Goal: Ask a question

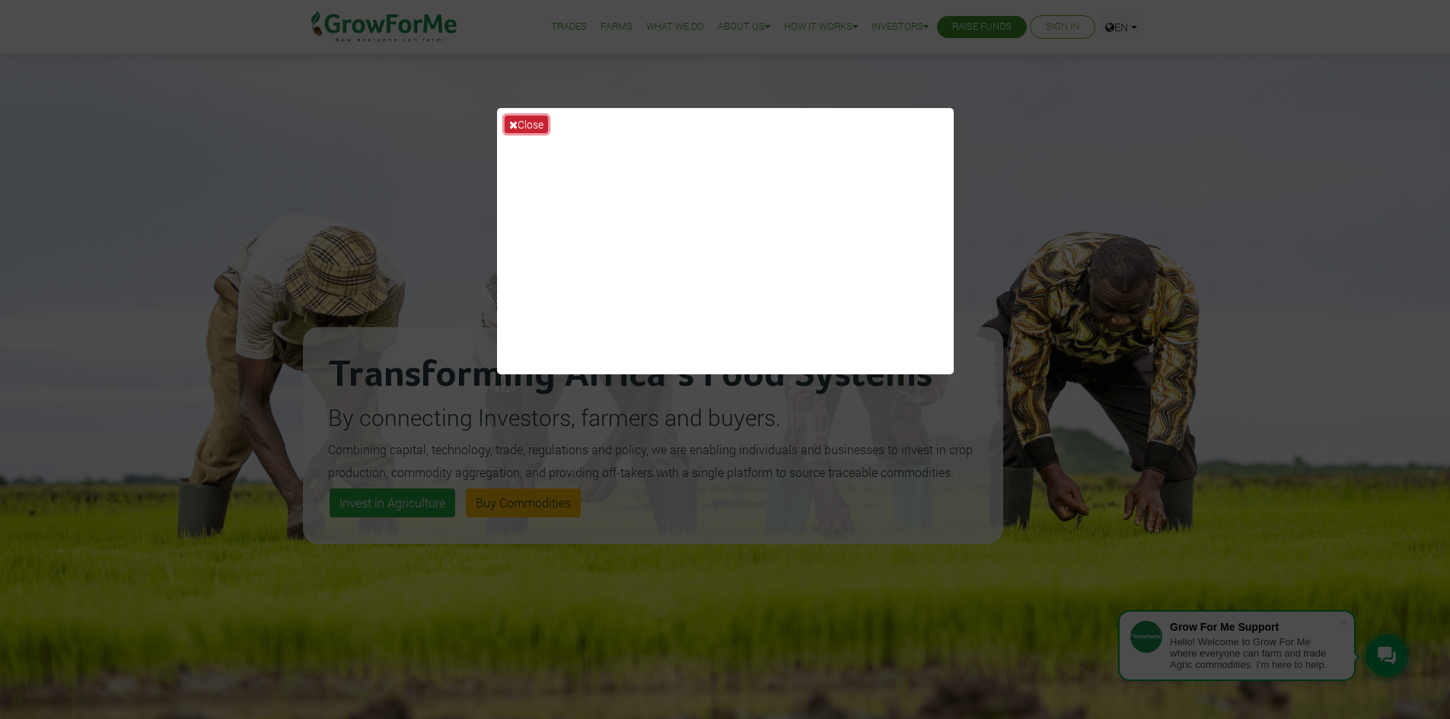
click at [513, 127] on icon at bounding box center [513, 124] width 8 height 11
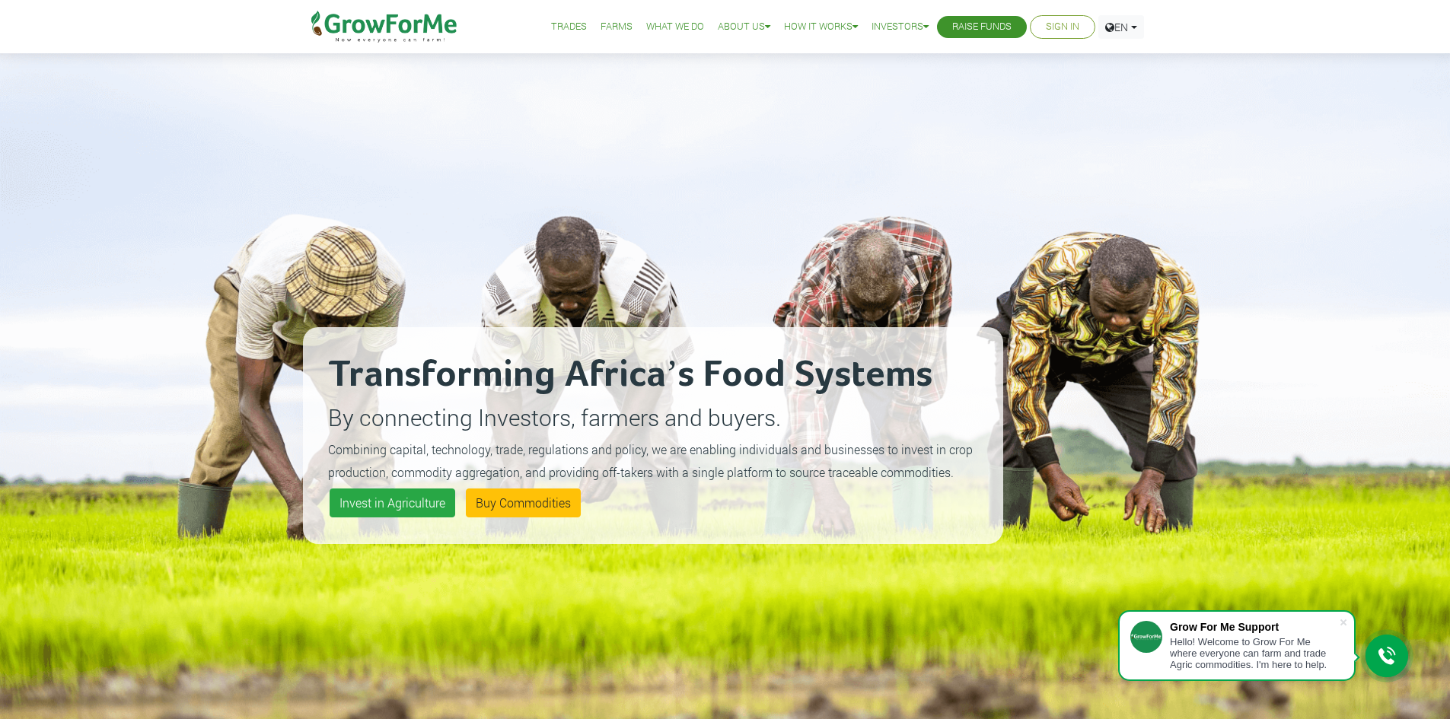
click at [1054, 27] on link "Sign In" at bounding box center [1062, 27] width 33 height 16
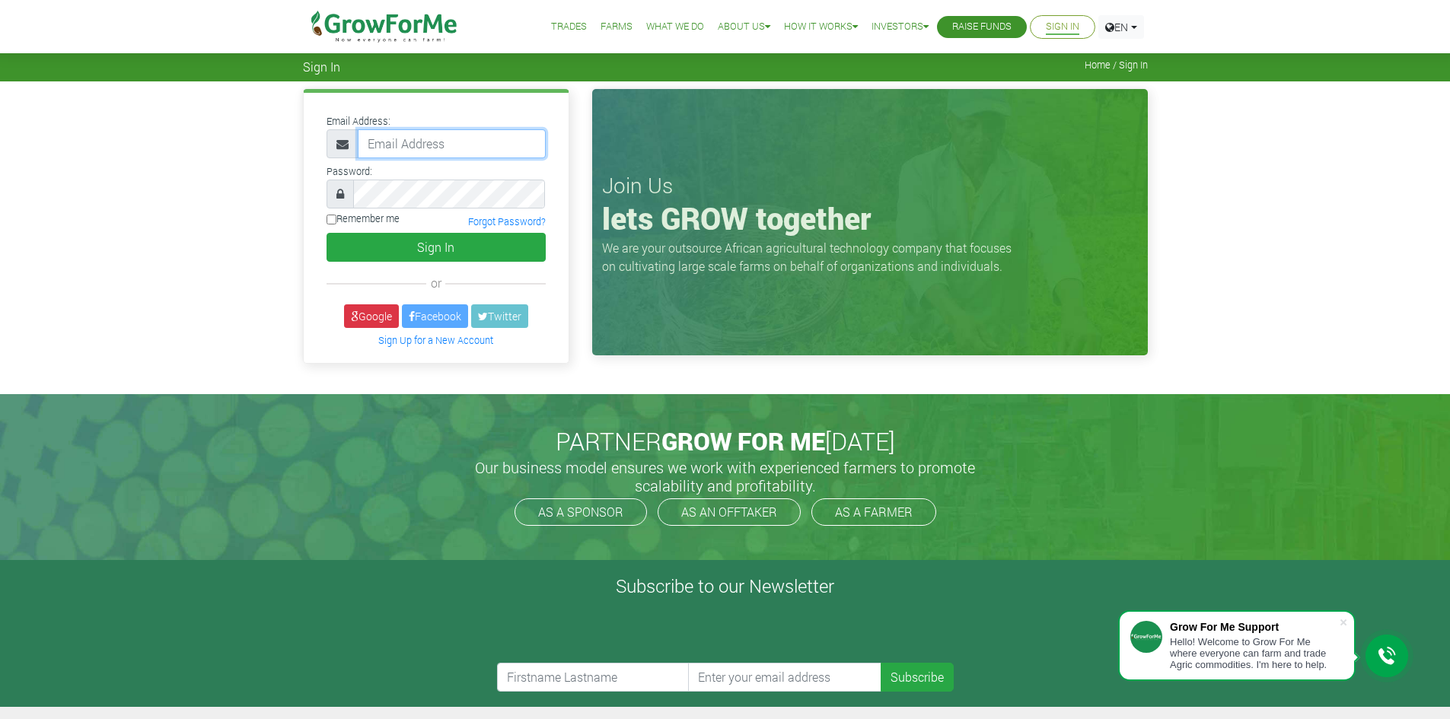
click at [401, 151] on input "email" at bounding box center [452, 143] width 188 height 29
paste input "[EMAIL_ADDRESS][DOMAIN_NAME]"
paste input "6QR2l"
drag, startPoint x: 405, startPoint y: 144, endPoint x: 193, endPoint y: 121, distance: 212.8
click at [193, 121] on div "Email Address: 6QR2l [EMAIL_ADDRESS][DOMAIN_NAME] Password: or" at bounding box center [725, 237] width 1450 height 312
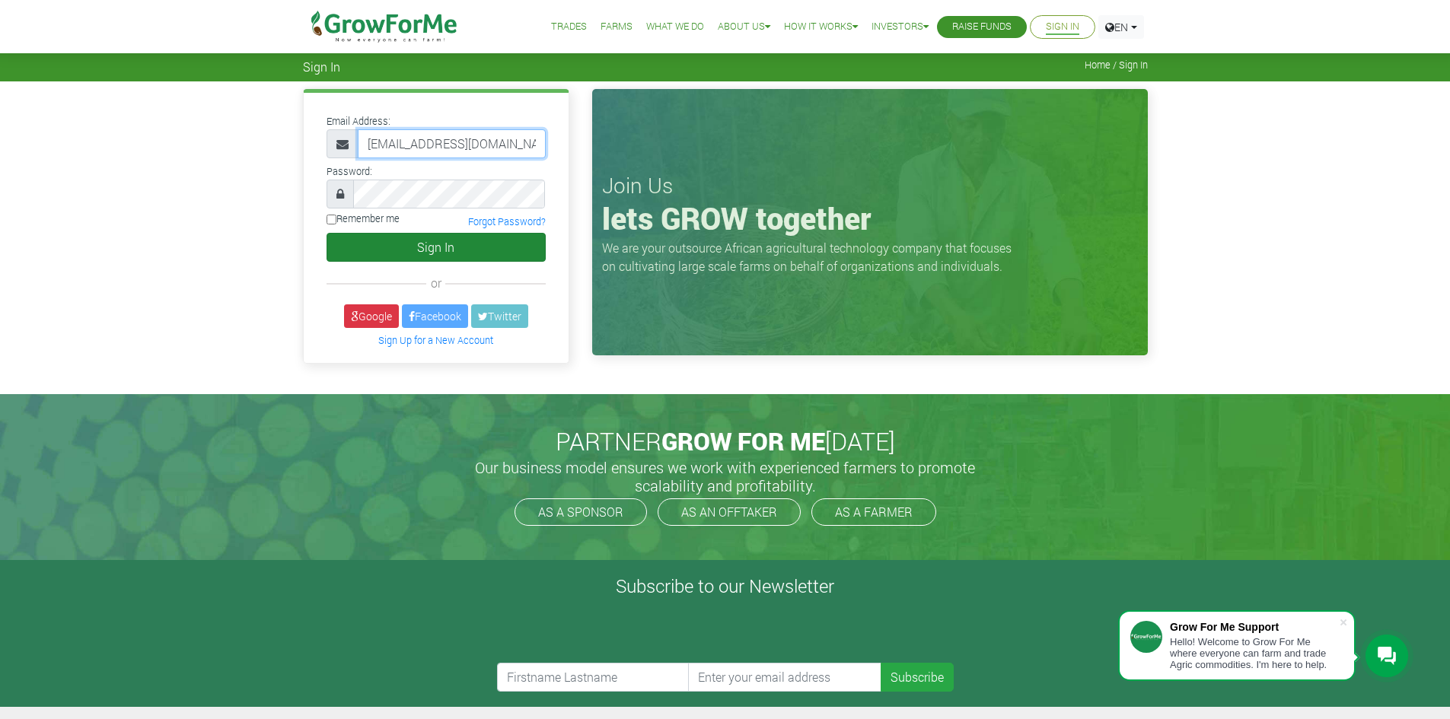
type input "[EMAIL_ADDRESS][DOMAIN_NAME]"
click at [395, 241] on button "Sign In" at bounding box center [435, 247] width 219 height 29
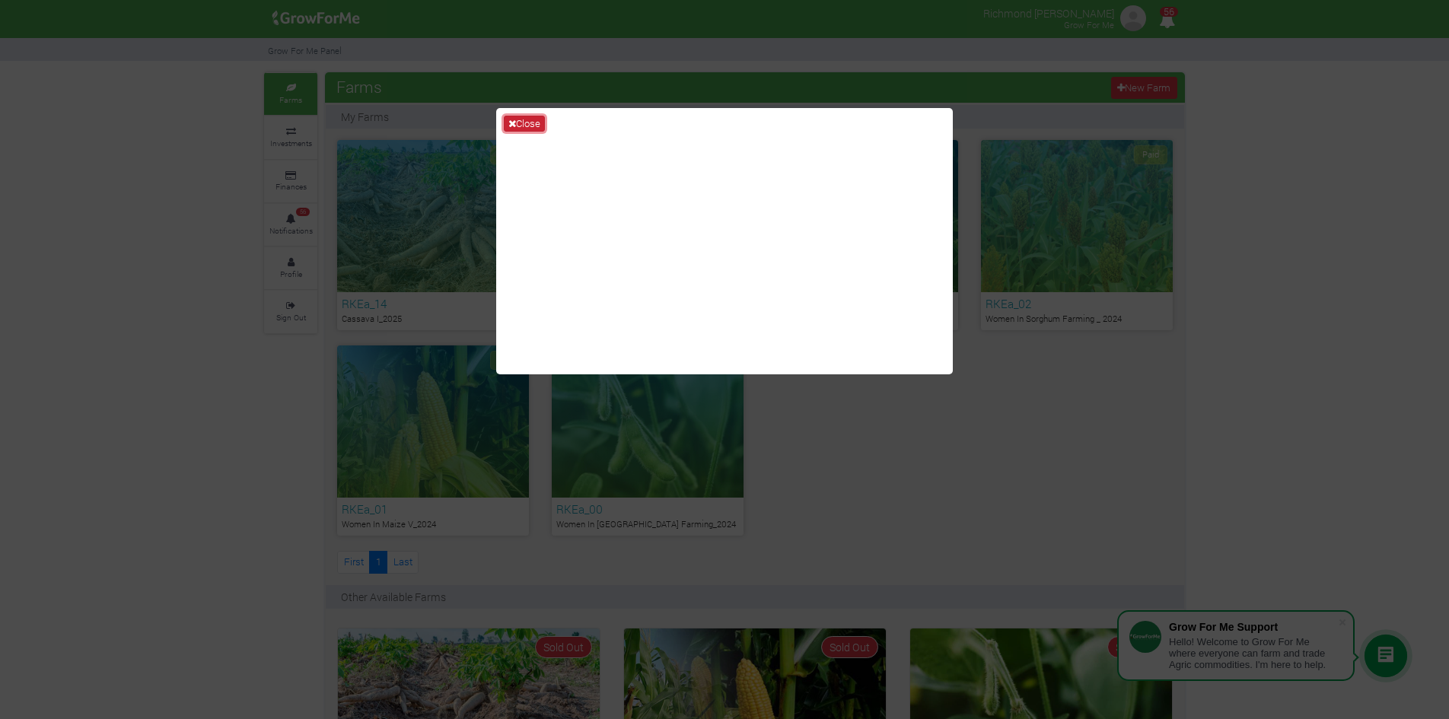
click at [536, 122] on button "Close" at bounding box center [524, 124] width 41 height 17
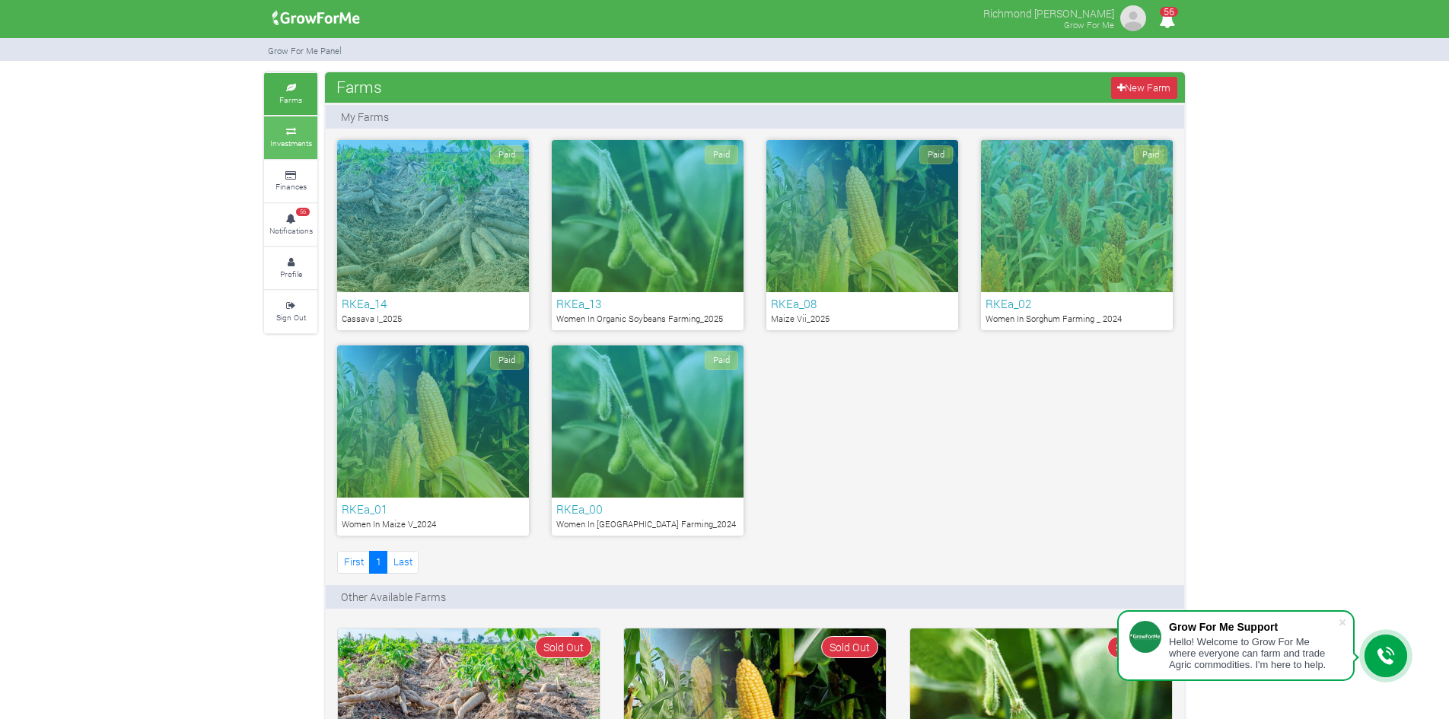
click at [281, 133] on icon at bounding box center [291, 132] width 46 height 8
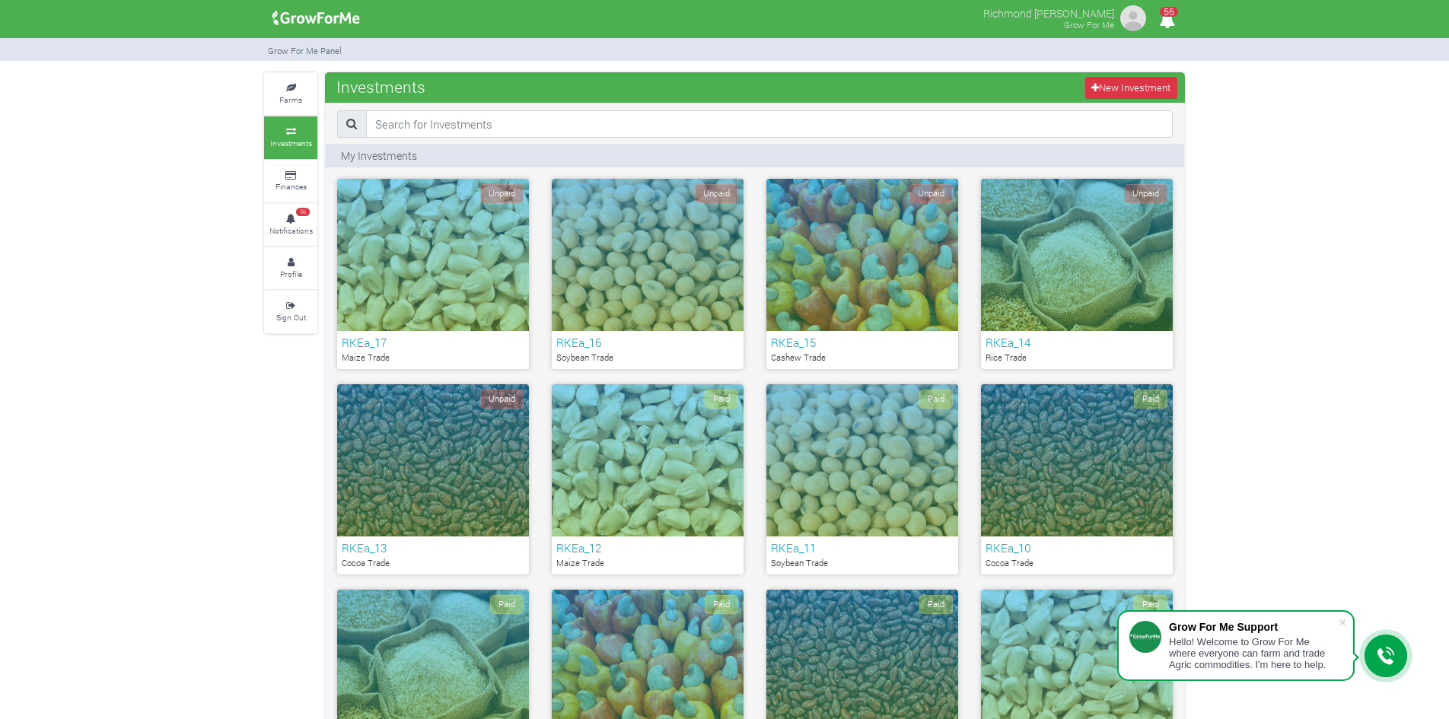
click at [1217, 646] on div "Hello! Welcome to Grow For Me where everyone can farm and trade Agric commoditi…" at bounding box center [1253, 653] width 169 height 34
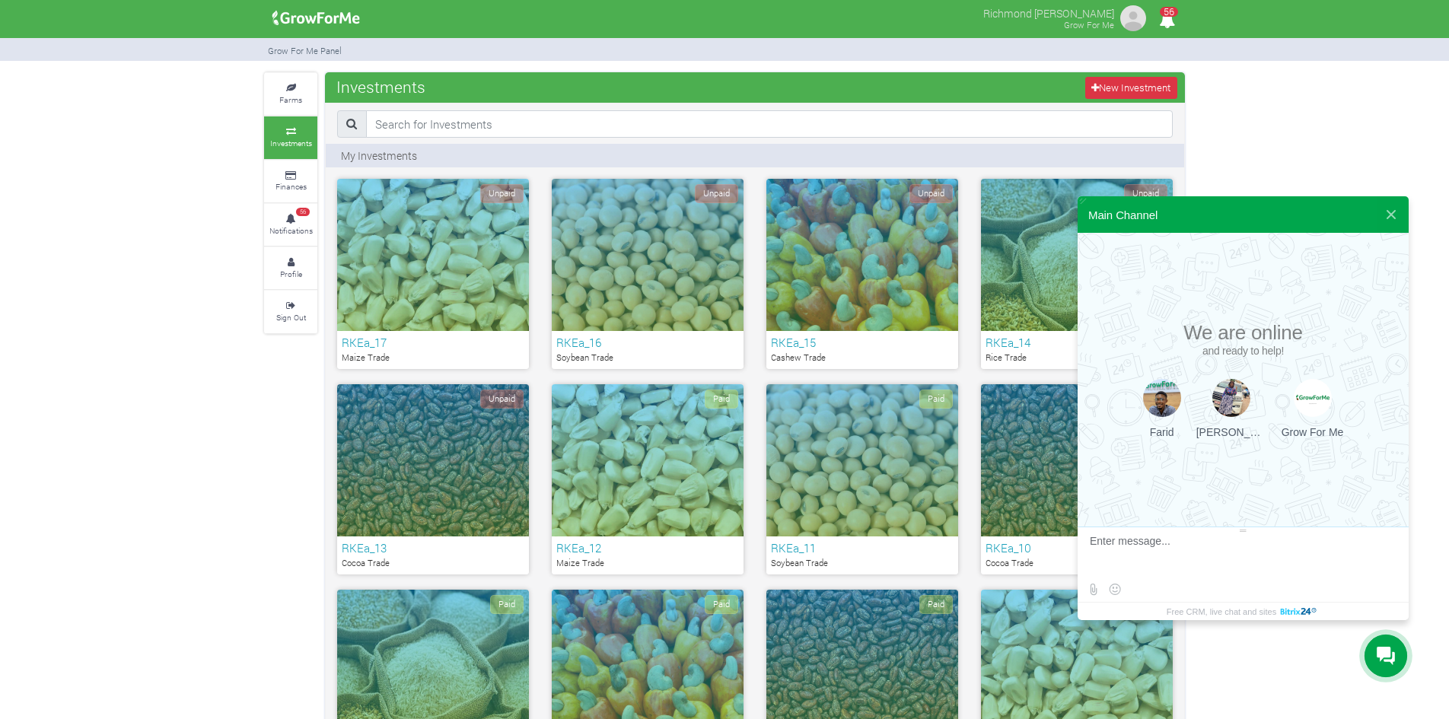
click at [1145, 546] on textarea at bounding box center [1241, 555] width 303 height 41
type textarea "Hello Farid, I made payment for 5 trades on the 13th of August and this is not …"
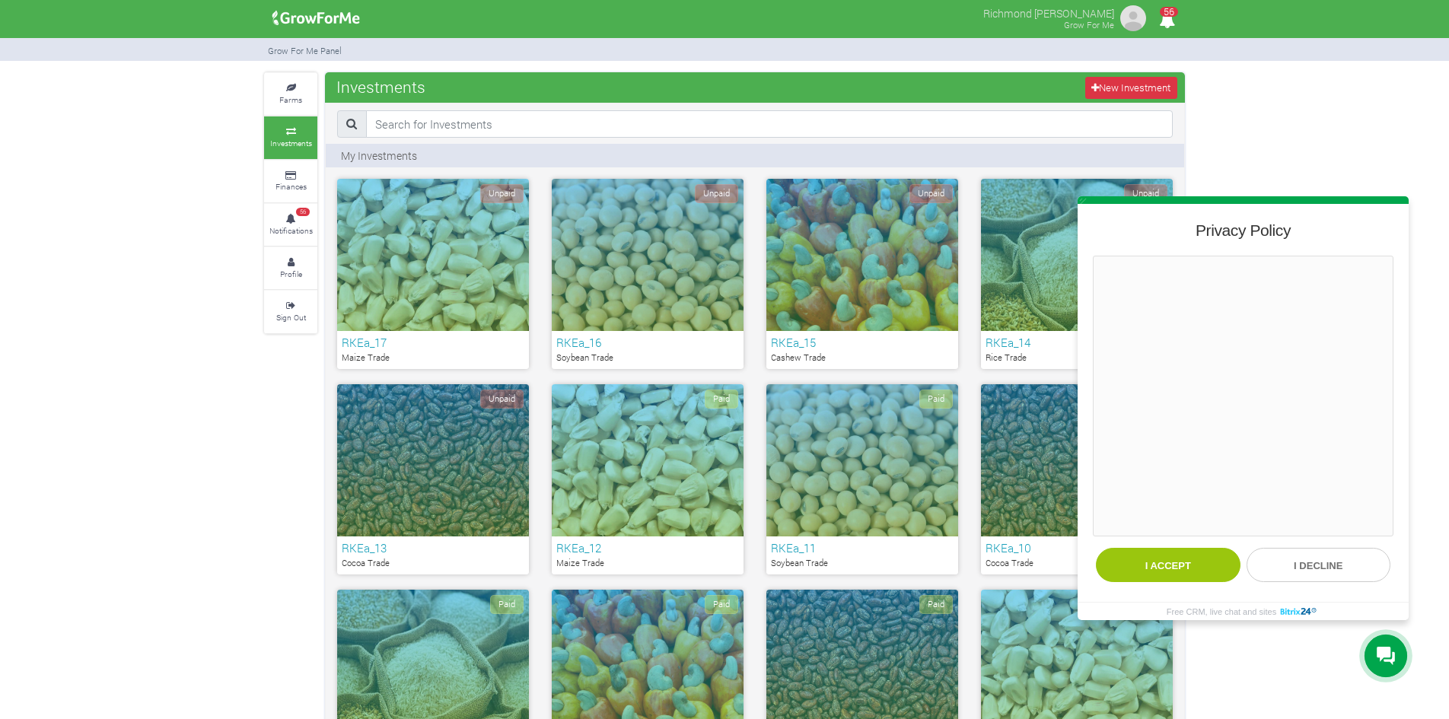
scroll to position [0, 0]
click at [1152, 566] on button "I accept" at bounding box center [1168, 565] width 145 height 34
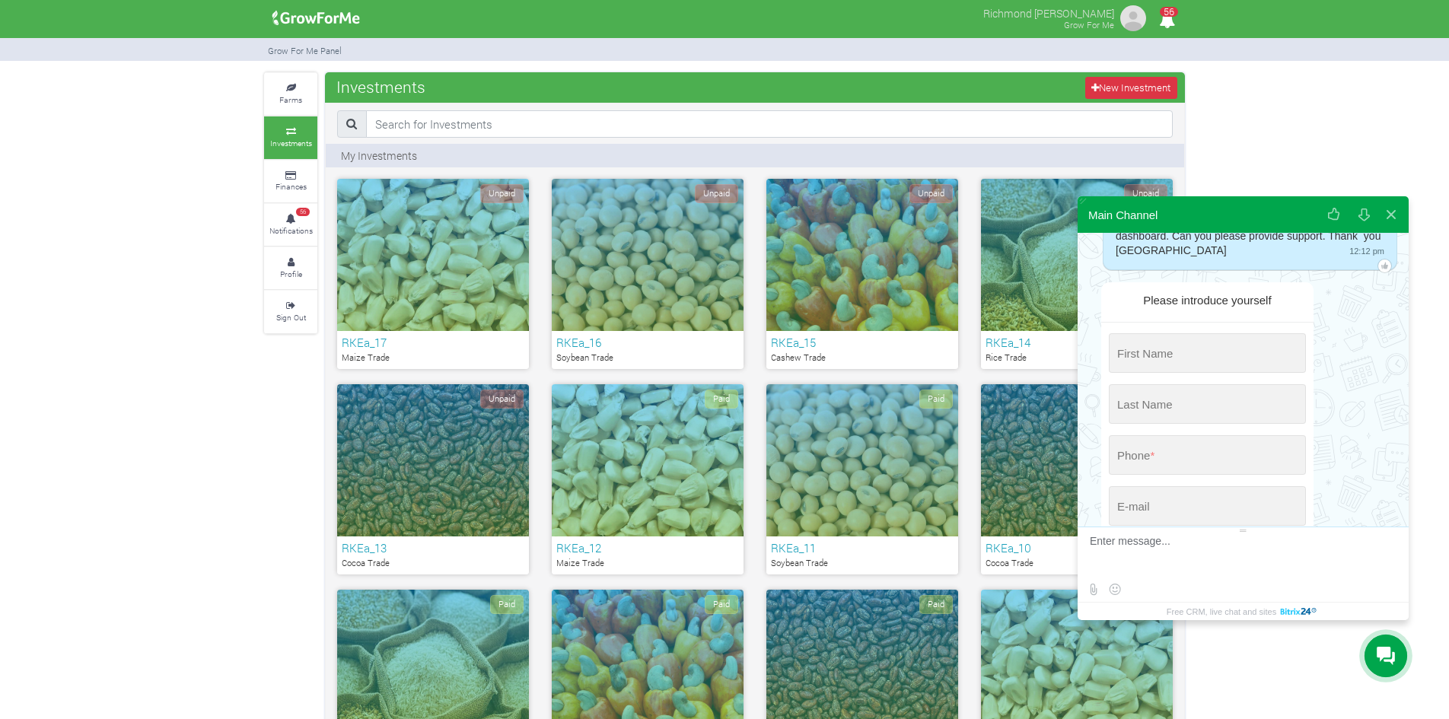
scroll to position [106, 0]
click at [1162, 355] on input "string" at bounding box center [1207, 353] width 197 height 40
type input "r"
type input "Richmond"
type input "Akuamoah"
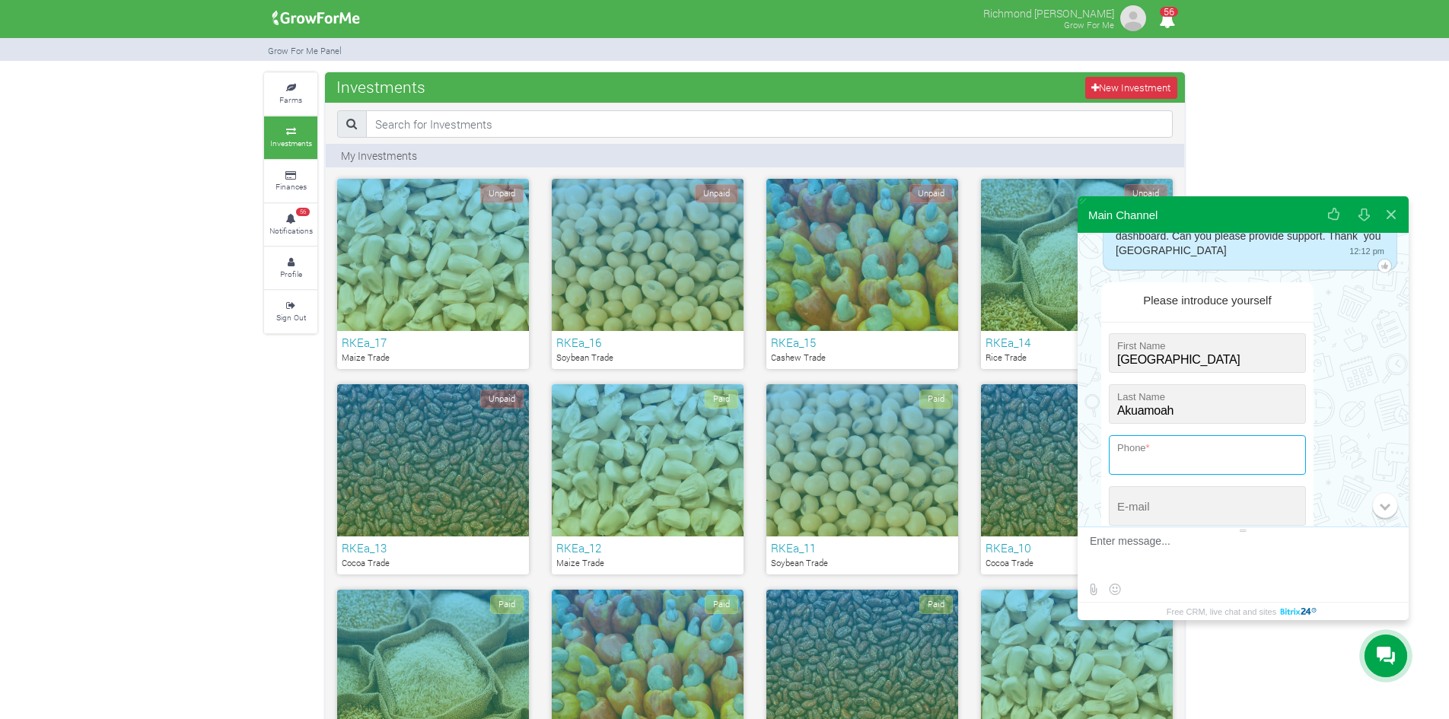
click at [1138, 459] on input "tel" at bounding box center [1207, 455] width 197 height 40
click at [1149, 459] on input "+233 (550) 397-131" at bounding box center [1207, 455] width 197 height 40
click at [1156, 470] on input "+233 (055) 039-713-1" at bounding box center [1207, 455] width 197 height 40
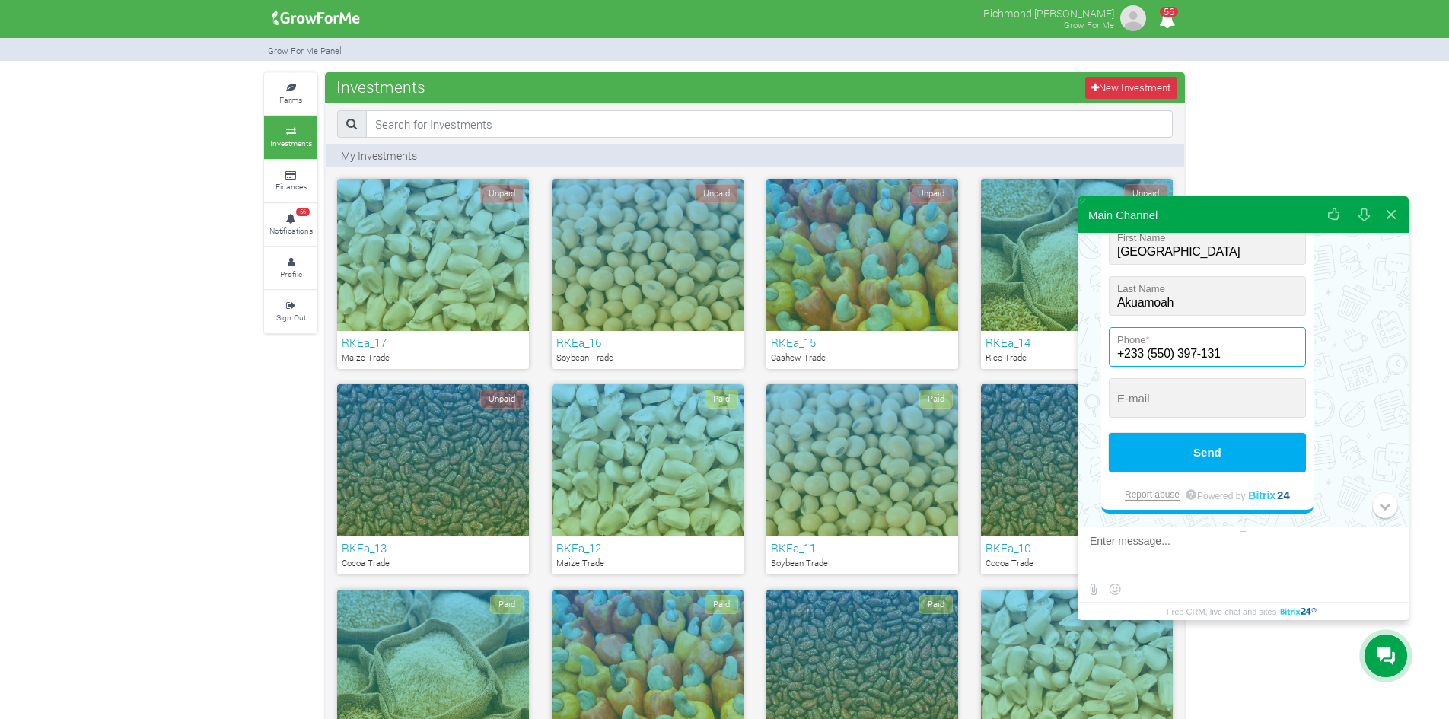
scroll to position [227, 0]
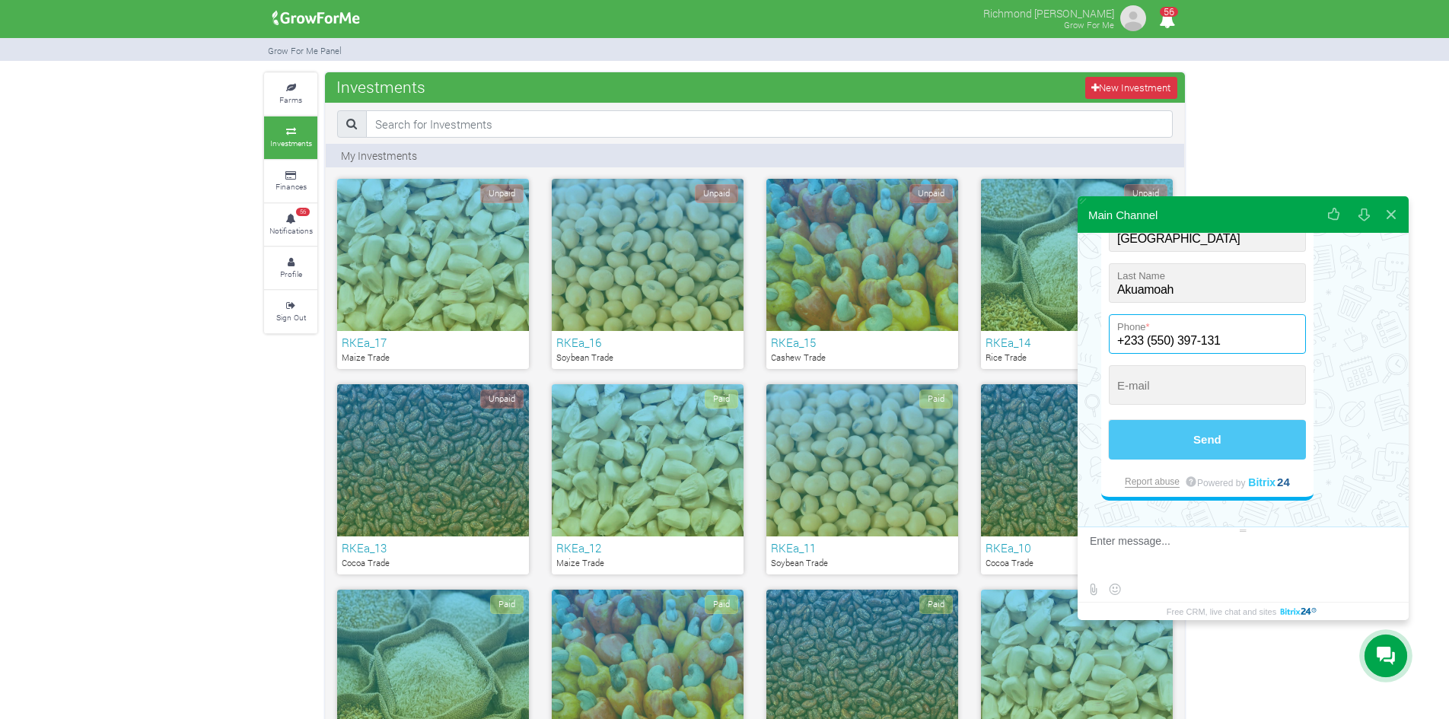
type input "+233 (550) 397-131"
click at [1266, 445] on button "Send" at bounding box center [1207, 440] width 197 height 40
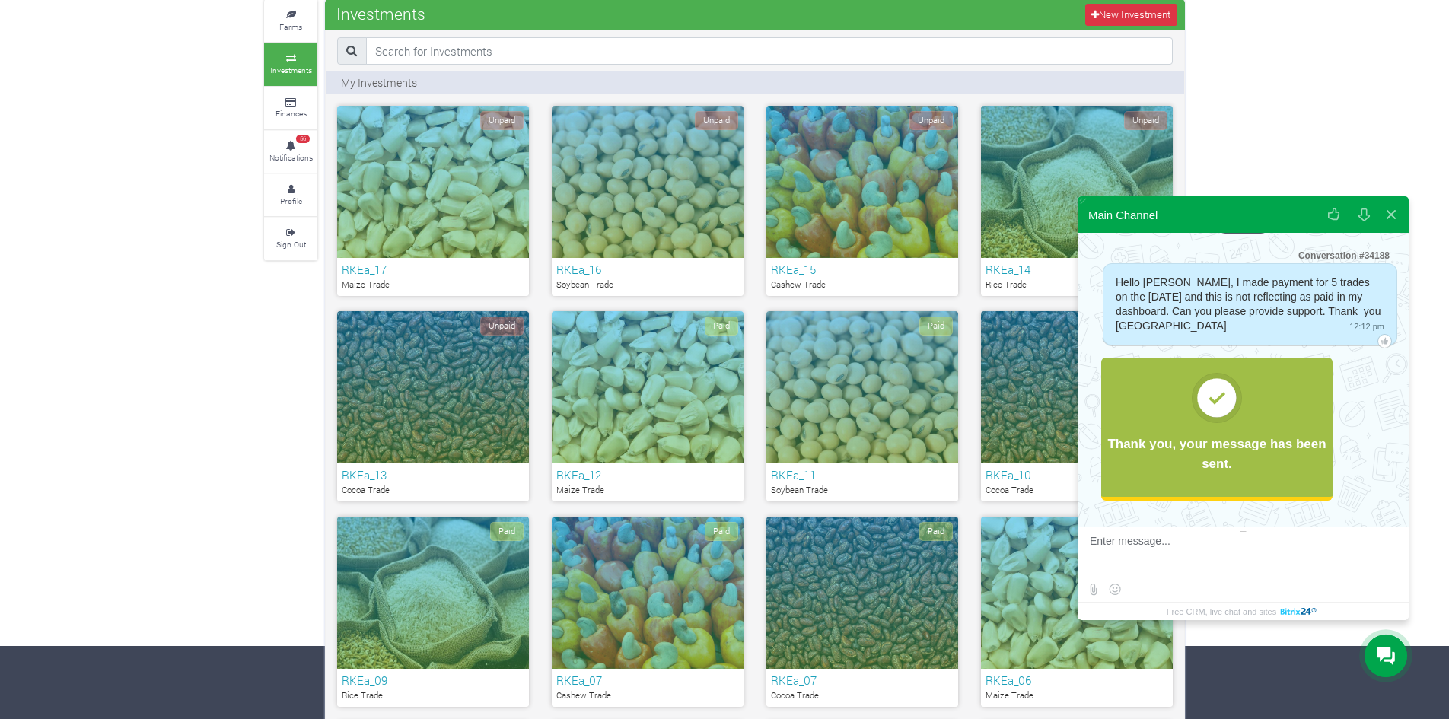
scroll to position [0, 0]
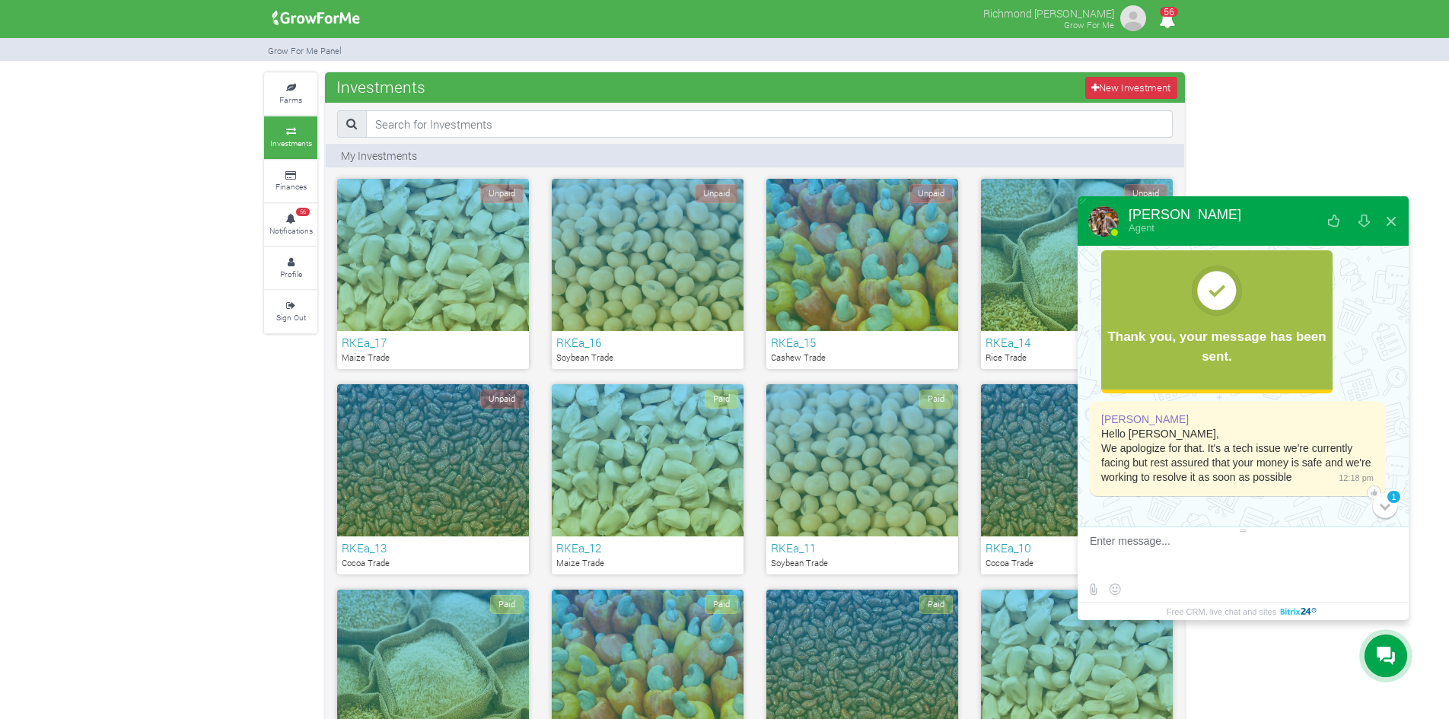
scroll to position [165, 0]
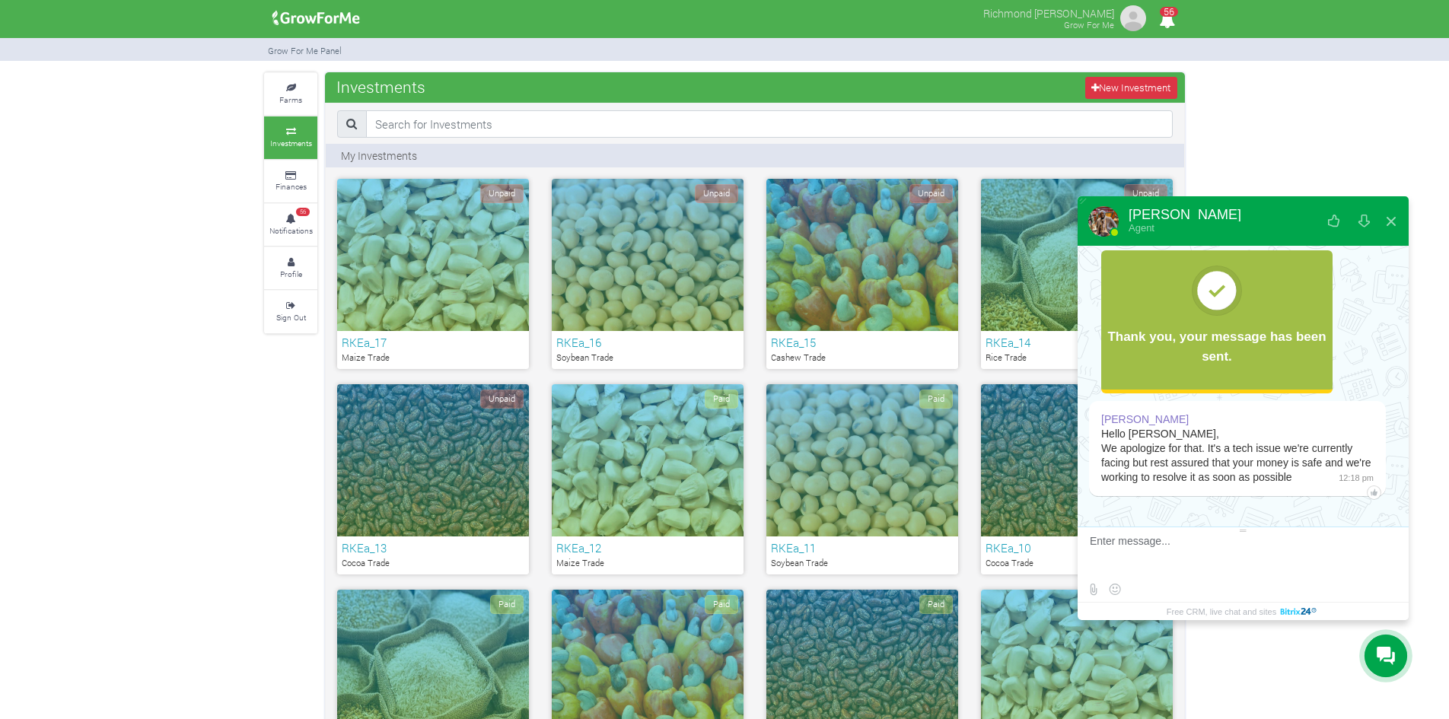
click at [1164, 548] on textarea at bounding box center [1241, 555] width 303 height 41
type textarea "Thank you Samuel"
click at [1371, 551] on button at bounding box center [1383, 547] width 25 height 25
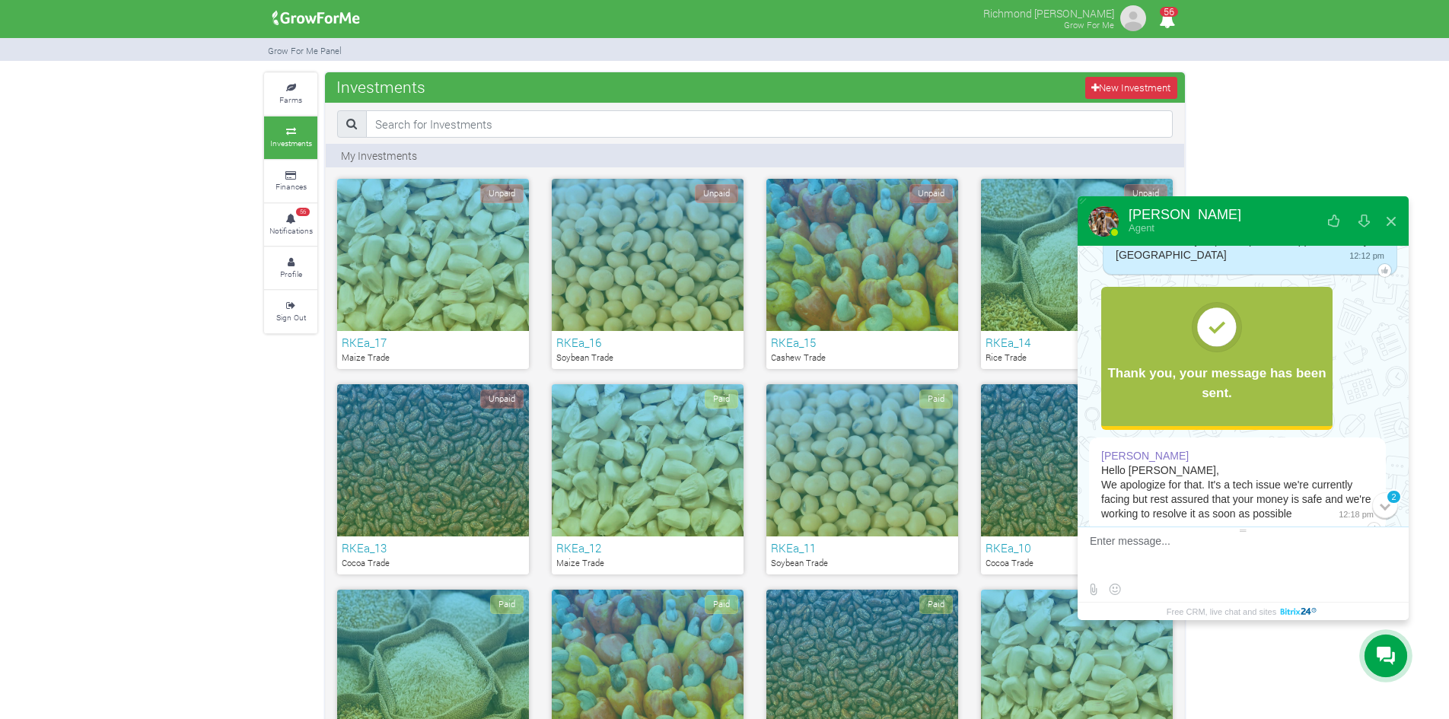
scroll to position [0, 0]
